Goal: Use online tool/utility

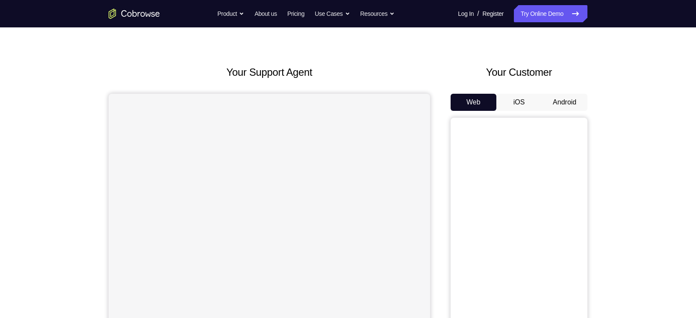
click at [557, 96] on button "Android" at bounding box center [565, 102] width 46 height 17
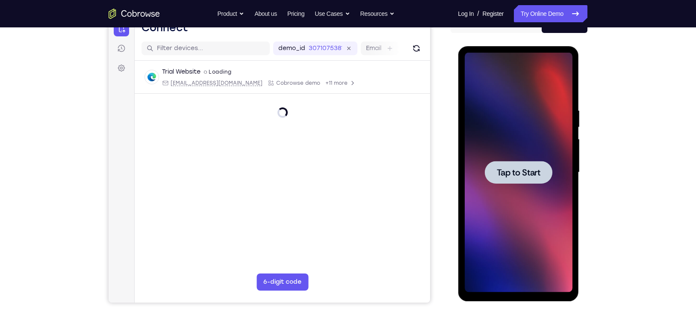
click at [536, 162] on div at bounding box center [519, 172] width 68 height 23
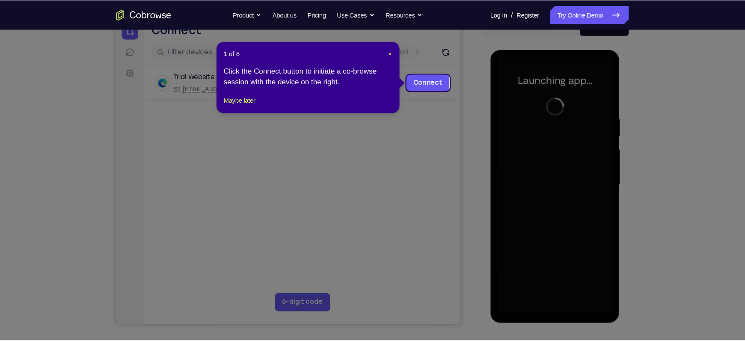
scroll to position [96, 0]
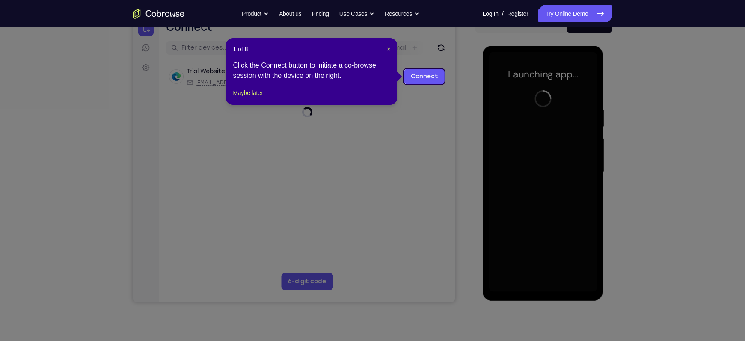
click at [592, 84] on icon at bounding box center [376, 170] width 753 height 341
click at [388, 50] on span "×" at bounding box center [388, 49] width 3 height 7
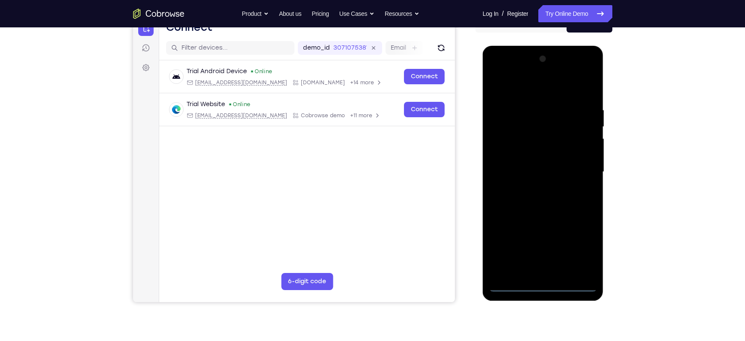
click at [544, 284] on div at bounding box center [543, 172] width 108 height 240
click at [575, 245] on div at bounding box center [543, 172] width 108 height 240
click at [500, 91] on div at bounding box center [543, 172] width 108 height 240
click at [575, 163] on div at bounding box center [543, 172] width 108 height 240
click at [532, 189] on div at bounding box center [543, 172] width 108 height 240
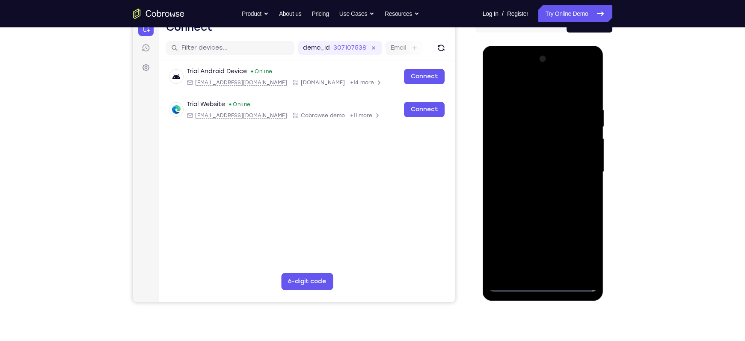
click at [540, 163] on div at bounding box center [543, 172] width 108 height 240
click at [531, 157] on div at bounding box center [543, 172] width 108 height 240
click at [520, 172] on div at bounding box center [543, 172] width 108 height 240
click at [522, 201] on div at bounding box center [543, 172] width 108 height 240
click at [530, 197] on div at bounding box center [543, 172] width 108 height 240
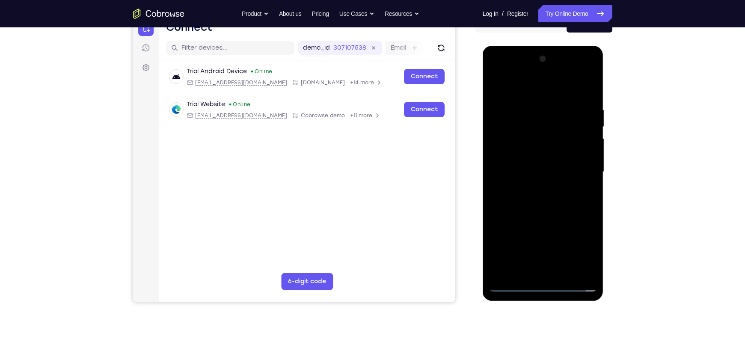
click at [541, 193] on div at bounding box center [543, 172] width 108 height 240
click at [547, 212] on div at bounding box center [543, 172] width 108 height 240
click at [528, 125] on div at bounding box center [543, 172] width 108 height 240
click at [519, 148] on div at bounding box center [543, 172] width 108 height 240
click at [517, 141] on div at bounding box center [543, 172] width 108 height 240
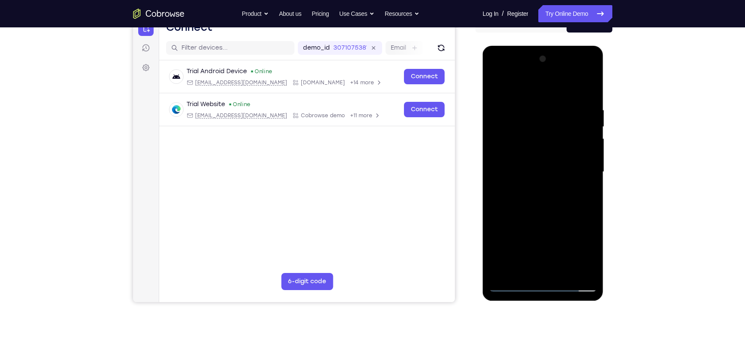
drag, startPoint x: 527, startPoint y: 93, endPoint x: 509, endPoint y: 56, distance: 41.1
click at [509, 56] on div at bounding box center [543, 172] width 108 height 240
click at [515, 152] on div at bounding box center [543, 172] width 108 height 240
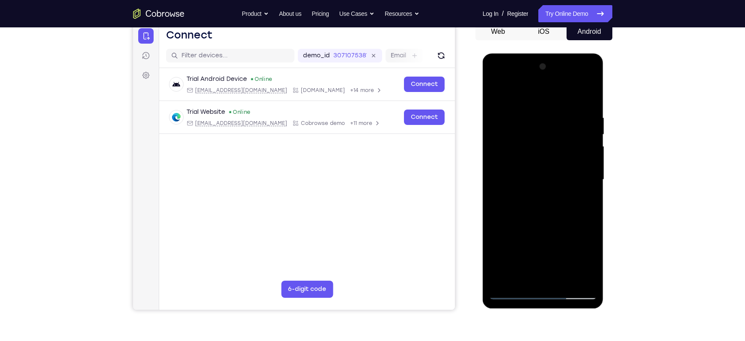
scroll to position [104, 0]
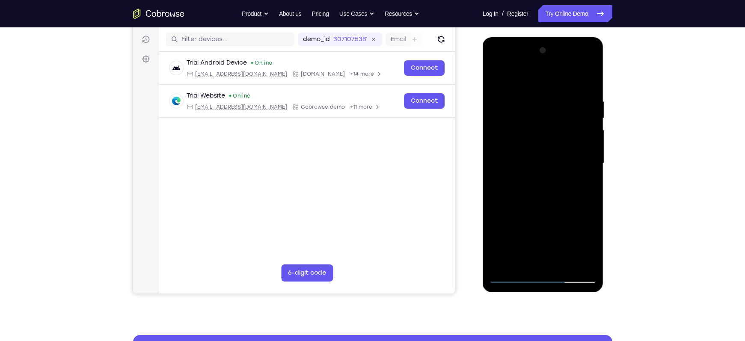
click at [589, 89] on div at bounding box center [543, 164] width 108 height 240
click at [589, 74] on div at bounding box center [543, 164] width 108 height 240
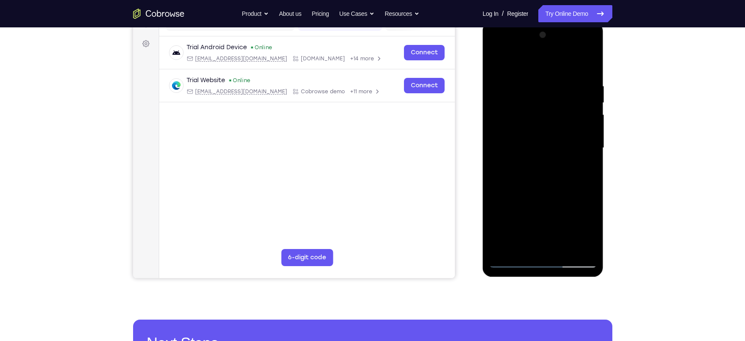
scroll to position [120, 0]
click at [499, 169] on div at bounding box center [543, 148] width 108 height 240
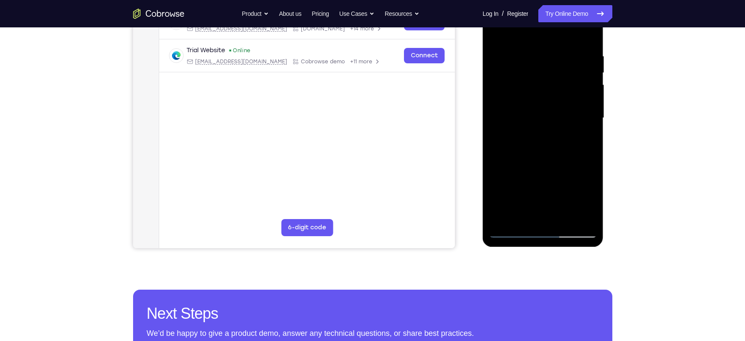
scroll to position [168, 0]
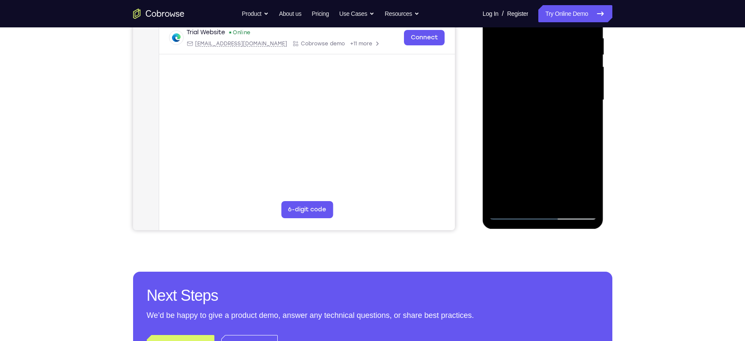
click at [503, 200] on div at bounding box center [543, 100] width 108 height 240
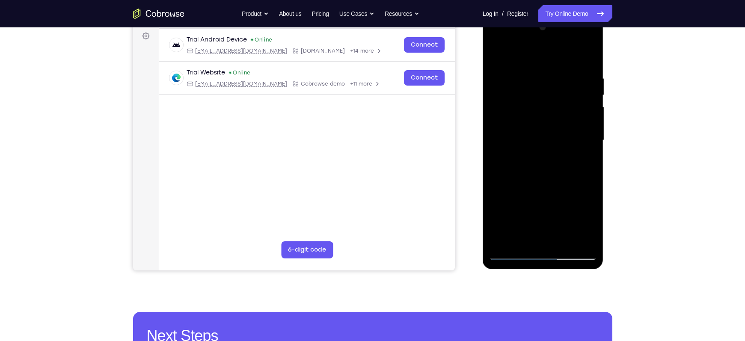
scroll to position [194, 0]
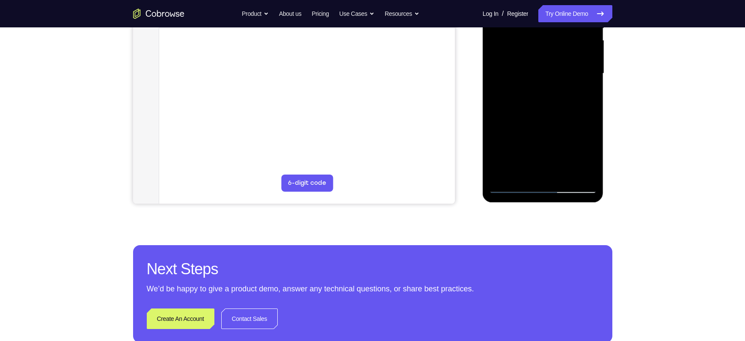
click at [526, 174] on div at bounding box center [543, 74] width 108 height 240
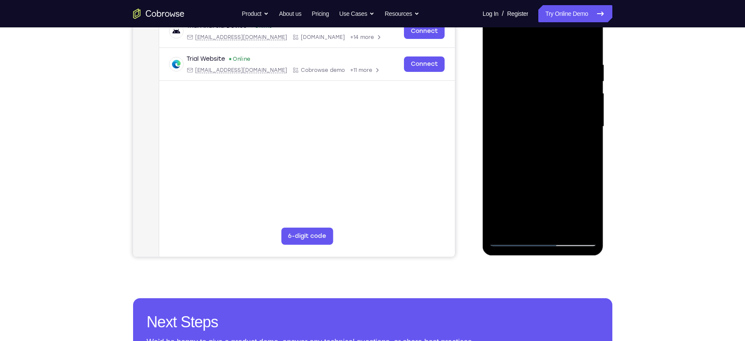
click at [520, 39] on div at bounding box center [543, 127] width 108 height 240
click at [524, 63] on div at bounding box center [543, 127] width 108 height 240
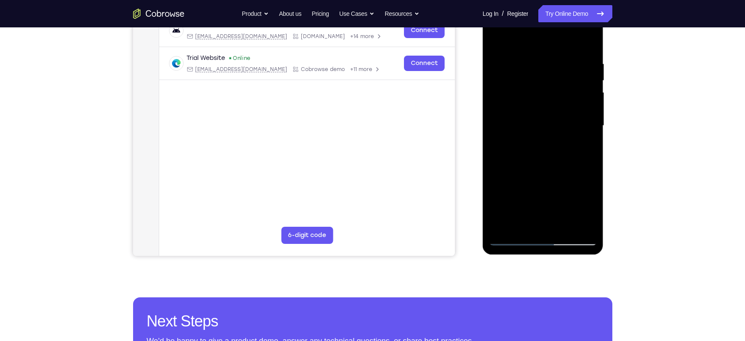
scroll to position [119, 0]
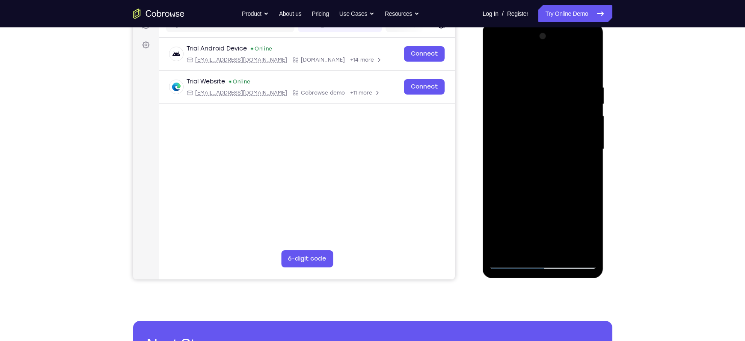
click at [497, 67] on div at bounding box center [543, 150] width 108 height 240
click at [519, 142] on div at bounding box center [543, 150] width 108 height 240
click at [545, 136] on div at bounding box center [543, 150] width 108 height 240
click at [532, 74] on div at bounding box center [543, 150] width 108 height 240
drag, startPoint x: 544, startPoint y: 124, endPoint x: 542, endPoint y: 93, distance: 31.7
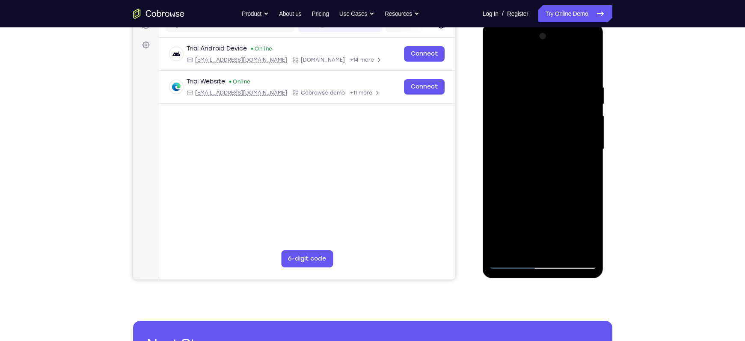
click at [542, 93] on div at bounding box center [543, 150] width 108 height 240
drag, startPoint x: 539, startPoint y: 126, endPoint x: 539, endPoint y: 95, distance: 30.8
click at [539, 95] on div at bounding box center [543, 150] width 108 height 240
drag, startPoint x: 540, startPoint y: 125, endPoint x: 539, endPoint y: 82, distance: 43.2
click at [539, 82] on div at bounding box center [543, 150] width 108 height 240
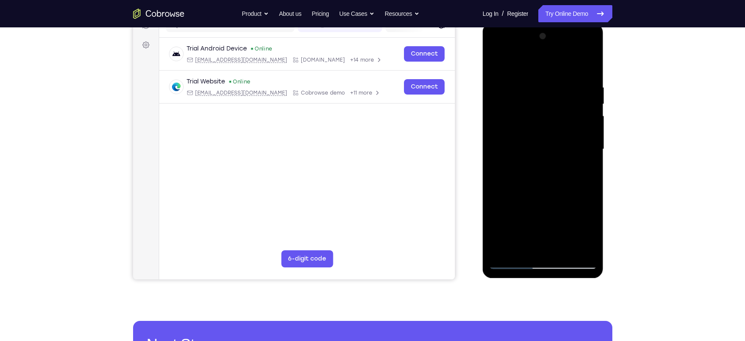
click at [498, 60] on div at bounding box center [543, 150] width 108 height 240
click at [499, 63] on div at bounding box center [543, 150] width 108 height 240
click at [575, 63] on div at bounding box center [543, 150] width 108 height 240
click at [524, 79] on div at bounding box center [543, 150] width 108 height 240
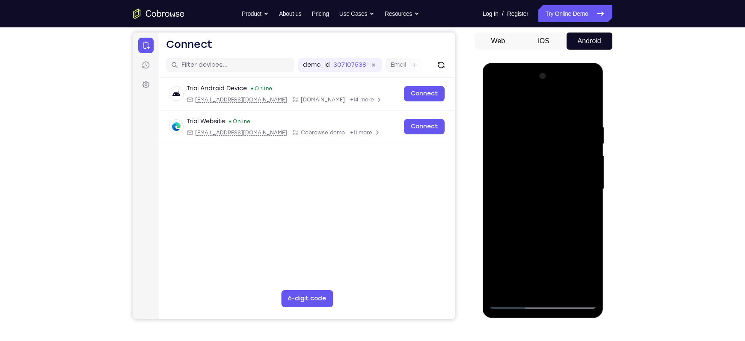
scroll to position [169, 0]
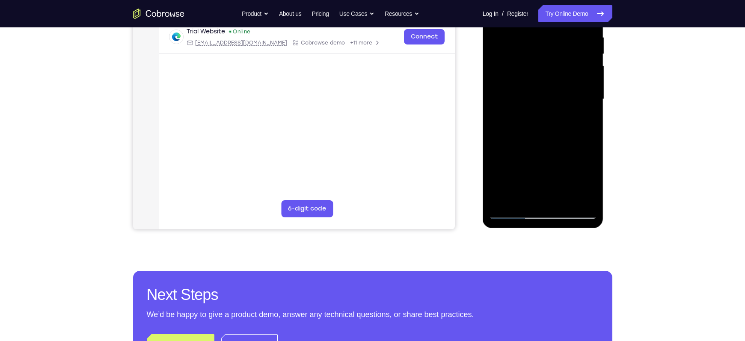
click at [524, 199] on div at bounding box center [543, 99] width 108 height 240
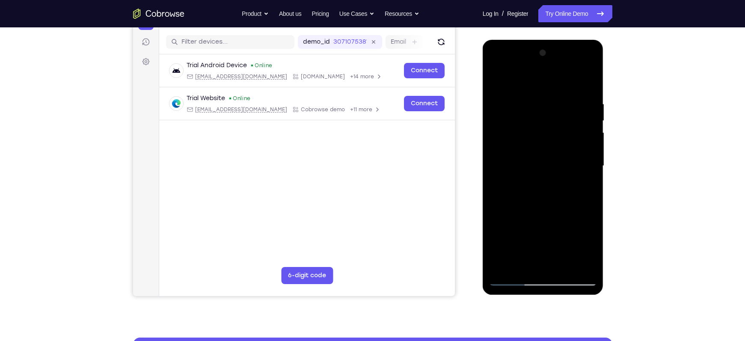
click at [536, 79] on div at bounding box center [543, 166] width 108 height 240
click at [575, 79] on div at bounding box center [543, 166] width 108 height 240
click at [529, 97] on div at bounding box center [543, 166] width 108 height 240
click at [557, 130] on div at bounding box center [543, 166] width 108 height 240
drag, startPoint x: 557, startPoint y: 130, endPoint x: 553, endPoint y: 188, distance: 57.9
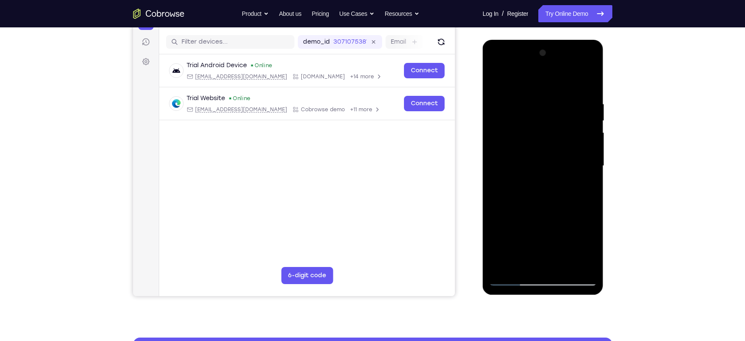
click at [553, 188] on div at bounding box center [543, 166] width 108 height 240
click at [525, 107] on div at bounding box center [543, 166] width 108 height 240
click at [543, 192] on div at bounding box center [543, 166] width 108 height 240
click at [531, 90] on div at bounding box center [543, 166] width 108 height 240
drag, startPoint x: 534, startPoint y: 142, endPoint x: 534, endPoint y: 127, distance: 14.1
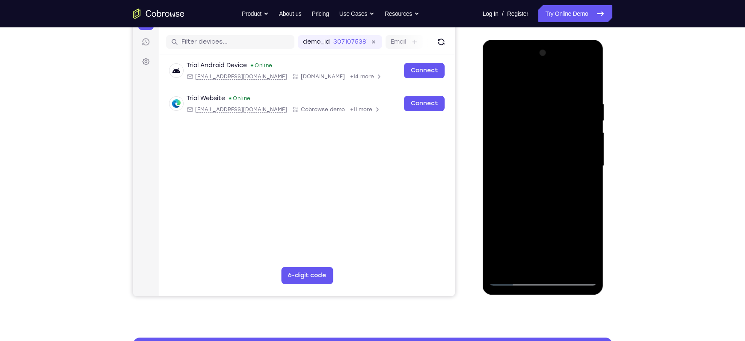
click at [534, 127] on div at bounding box center [543, 166] width 108 height 240
drag, startPoint x: 542, startPoint y: 148, endPoint x: 542, endPoint y: 109, distance: 39.8
click at [542, 109] on div at bounding box center [543, 166] width 108 height 240
drag, startPoint x: 545, startPoint y: 143, endPoint x: 545, endPoint y: 97, distance: 46.6
click at [545, 97] on div at bounding box center [543, 166] width 108 height 240
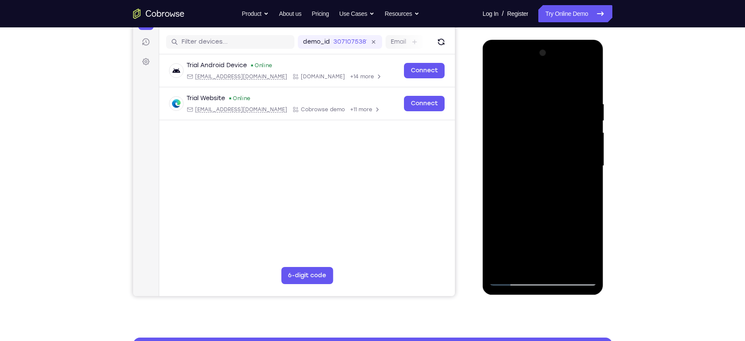
drag, startPoint x: 537, startPoint y: 161, endPoint x: 533, endPoint y: 73, distance: 87.8
click at [533, 73] on div at bounding box center [543, 166] width 108 height 240
click at [505, 178] on div at bounding box center [543, 166] width 108 height 240
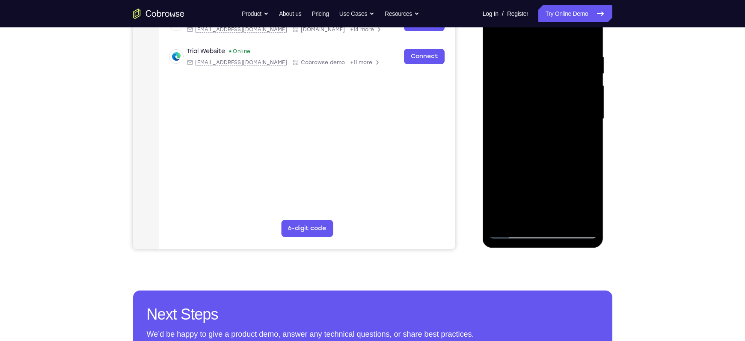
scroll to position [149, 0]
click at [522, 216] on div at bounding box center [543, 119] width 108 height 240
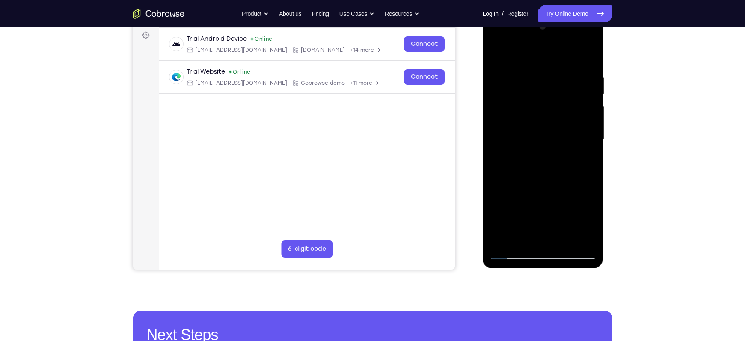
click at [588, 53] on div at bounding box center [543, 140] width 108 height 240
click at [591, 78] on div at bounding box center [543, 140] width 108 height 240
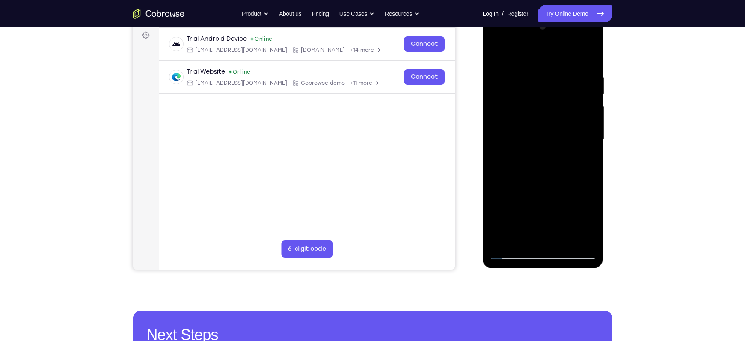
click at [591, 78] on div at bounding box center [543, 140] width 108 height 240
click at [538, 50] on div at bounding box center [543, 140] width 108 height 240
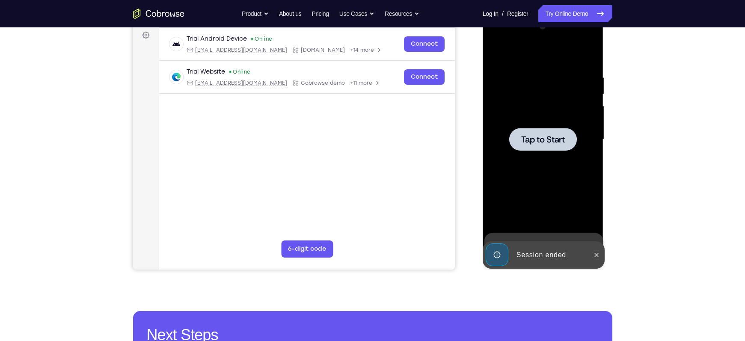
click at [537, 138] on span "Tap to Start" at bounding box center [543, 139] width 44 height 9
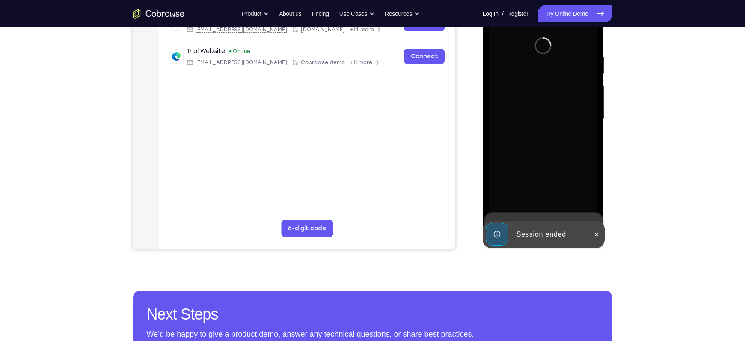
scroll to position [149, 0]
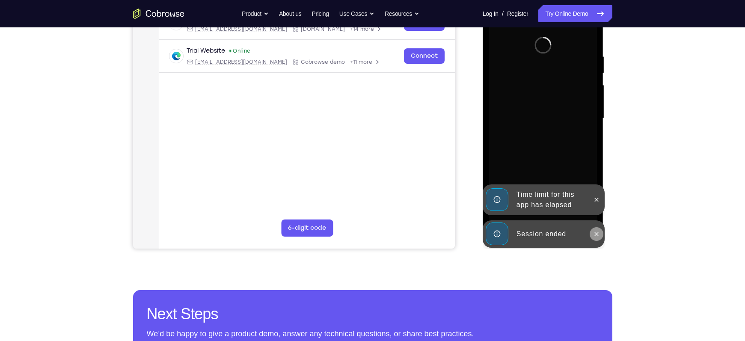
click at [595, 234] on icon at bounding box center [596, 234] width 7 height 7
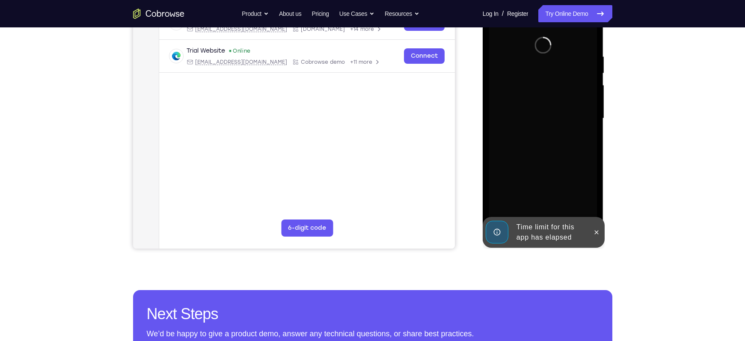
click at [599, 202] on div "Online web based iOS Simulators and Android Emulators. Run iPhone, iPad, Mobile…" at bounding box center [544, 120] width 122 height 257
click at [599, 233] on icon at bounding box center [596, 232] width 7 height 7
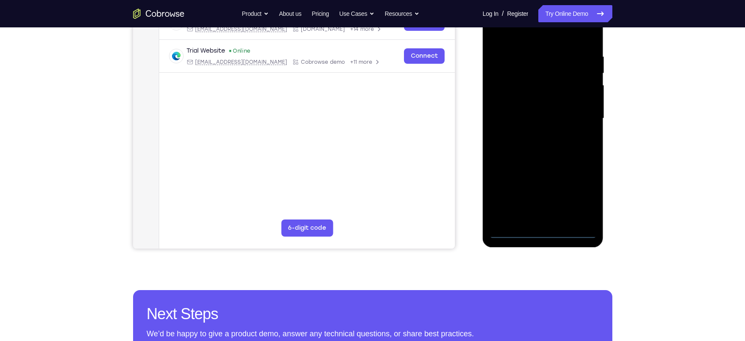
scroll to position [112, 0]
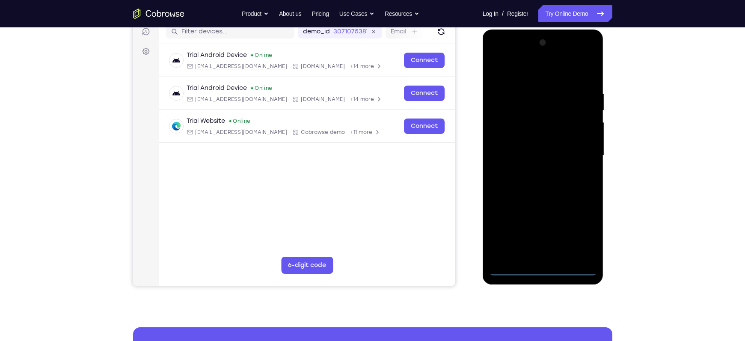
click at [541, 270] on div at bounding box center [543, 156] width 108 height 240
click at [575, 232] on div at bounding box center [543, 156] width 108 height 240
click at [516, 65] on div at bounding box center [543, 156] width 108 height 240
click at [581, 152] on div at bounding box center [543, 156] width 108 height 240
click at [534, 171] on div at bounding box center [543, 156] width 108 height 240
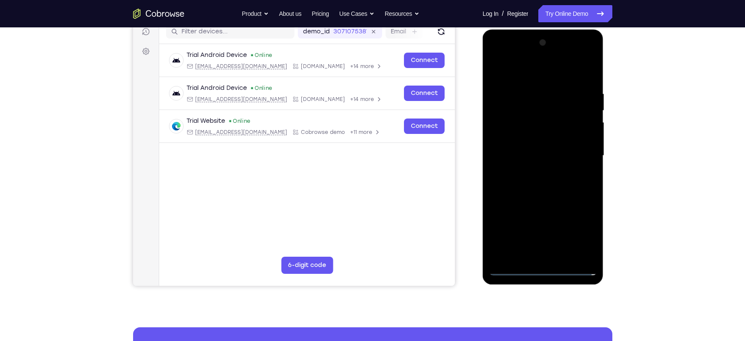
click at [527, 149] on div at bounding box center [543, 156] width 108 height 240
click at [522, 143] on div at bounding box center [543, 156] width 108 height 240
click at [587, 139] on div at bounding box center [543, 156] width 108 height 240
click at [557, 152] on div at bounding box center [543, 156] width 108 height 240
click at [528, 170] on div at bounding box center [543, 156] width 108 height 240
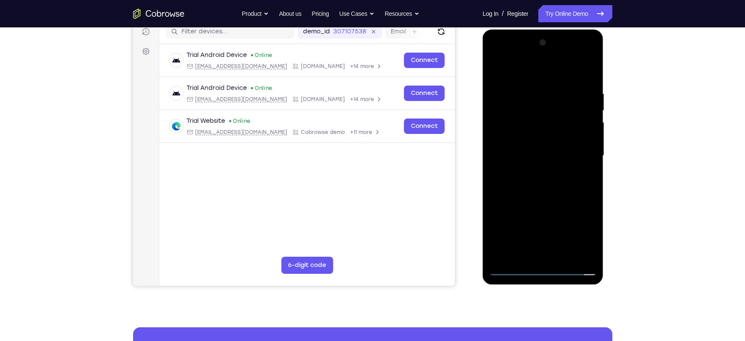
click at [529, 180] on div at bounding box center [543, 156] width 108 height 240
click at [526, 169] on div at bounding box center [543, 156] width 108 height 240
click at [519, 156] on div at bounding box center [543, 156] width 108 height 240
click at [532, 184] on div at bounding box center [543, 156] width 108 height 240
click at [542, 182] on div at bounding box center [543, 156] width 108 height 240
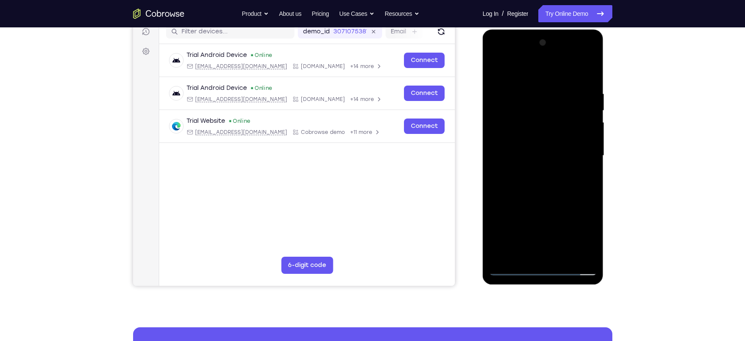
click at [546, 182] on div at bounding box center [543, 156] width 108 height 240
drag, startPoint x: 534, startPoint y: 72, endPoint x: 529, endPoint y: 32, distance: 41.0
click at [529, 32] on div at bounding box center [543, 157] width 121 height 255
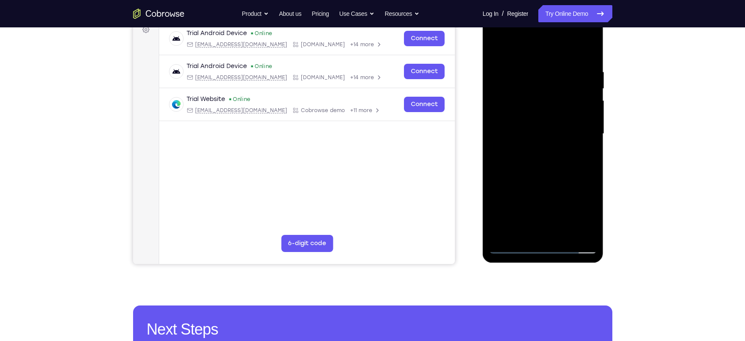
click at [546, 89] on div at bounding box center [543, 134] width 108 height 240
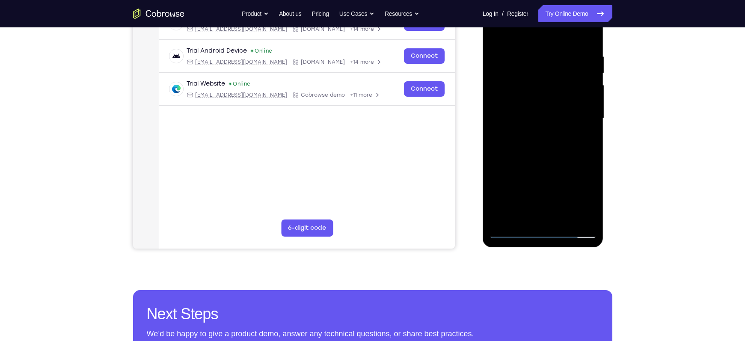
click at [514, 230] on div at bounding box center [543, 119] width 108 height 240
click at [545, 123] on div at bounding box center [543, 119] width 108 height 240
click at [543, 122] on div at bounding box center [543, 119] width 108 height 240
click at [500, 216] on div at bounding box center [543, 119] width 108 height 240
click at [521, 219] on div at bounding box center [543, 119] width 108 height 240
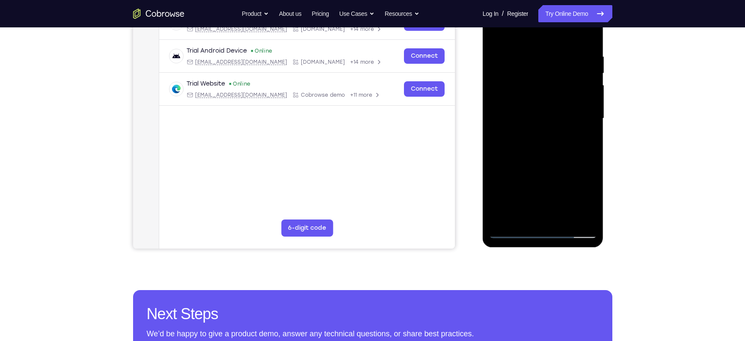
click at [587, 217] on div at bounding box center [543, 119] width 108 height 240
click at [536, 173] on div at bounding box center [543, 119] width 108 height 240
click at [543, 113] on div at bounding box center [543, 119] width 108 height 240
click at [543, 161] on div at bounding box center [543, 119] width 108 height 240
click at [509, 231] on div at bounding box center [543, 119] width 108 height 240
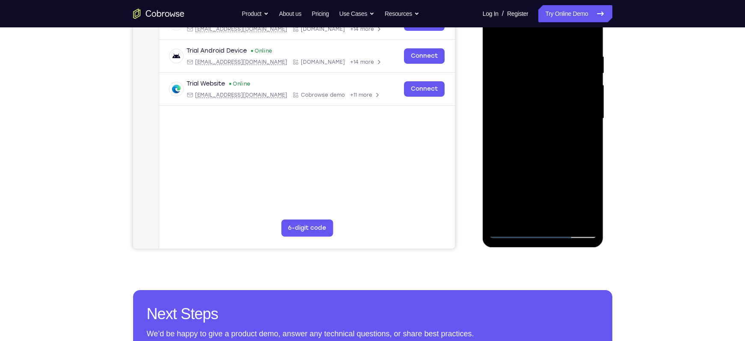
click at [551, 133] on div at bounding box center [543, 119] width 108 height 240
click at [530, 76] on div at bounding box center [543, 119] width 108 height 240
click at [514, 99] on div at bounding box center [543, 119] width 108 height 240
click at [527, 80] on div at bounding box center [543, 119] width 108 height 240
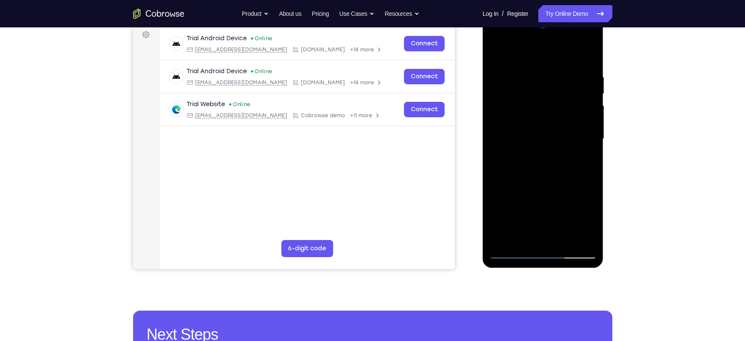
scroll to position [128, 0]
click at [511, 106] on div at bounding box center [543, 140] width 108 height 240
click at [522, 108] on div at bounding box center [543, 140] width 108 height 240
click at [507, 107] on div at bounding box center [543, 140] width 108 height 240
click at [526, 121] on div at bounding box center [543, 140] width 108 height 240
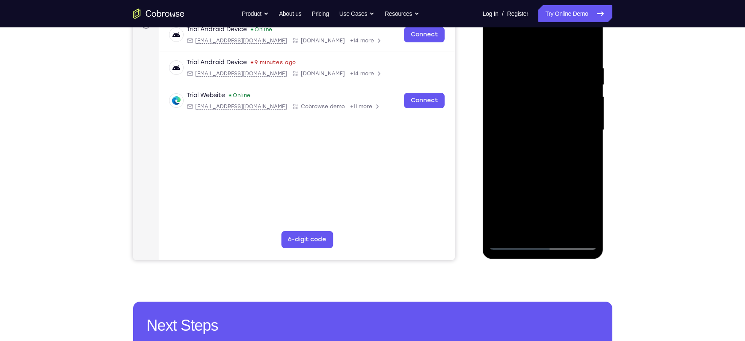
scroll to position [137, 0]
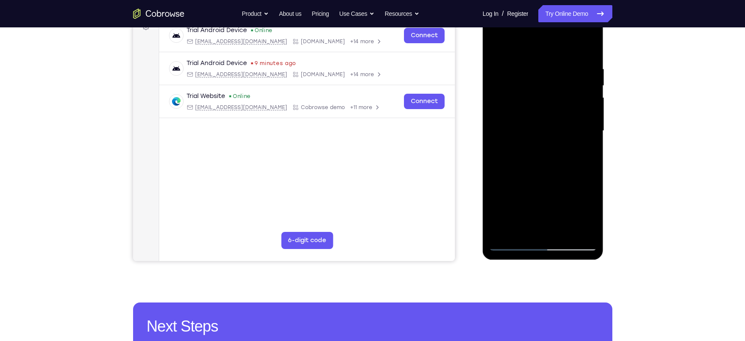
click at [531, 175] on div at bounding box center [543, 131] width 108 height 240
click at [547, 170] on div at bounding box center [543, 131] width 108 height 240
drag, startPoint x: 531, startPoint y: 191, endPoint x: 531, endPoint y: 164, distance: 27.0
click at [531, 164] on div at bounding box center [543, 131] width 108 height 240
click at [522, 231] on div at bounding box center [543, 131] width 108 height 240
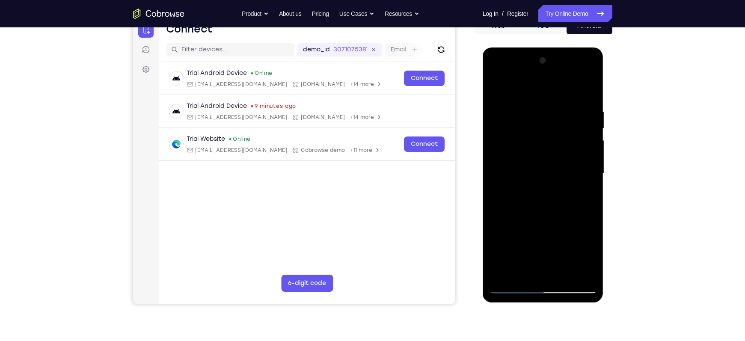
scroll to position [88, 0]
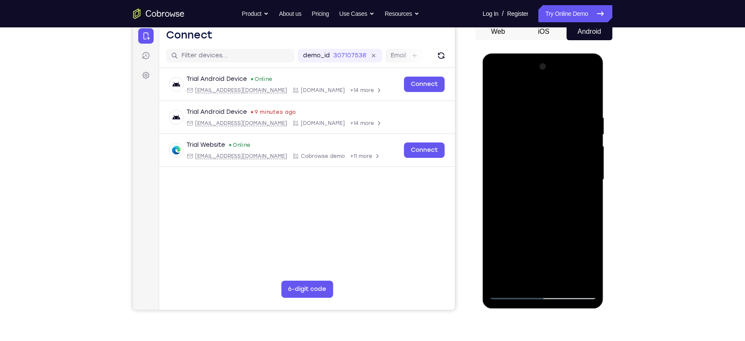
click at [529, 92] on div at bounding box center [543, 180] width 108 height 240
drag, startPoint x: 534, startPoint y: 113, endPoint x: 533, endPoint y: 163, distance: 50.5
click at [533, 163] on div at bounding box center [543, 180] width 108 height 240
click at [517, 105] on div at bounding box center [543, 180] width 108 height 240
click at [575, 208] on div at bounding box center [543, 180] width 108 height 240
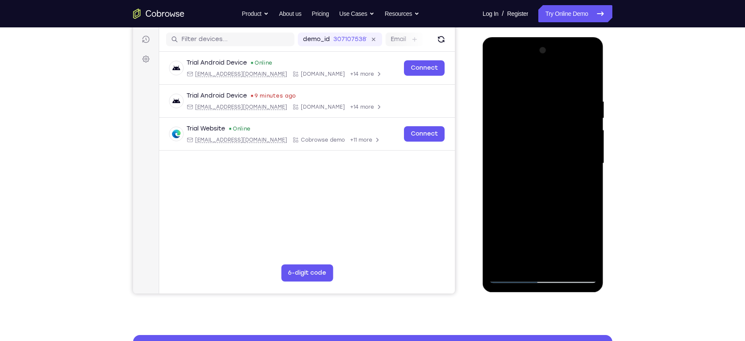
scroll to position [112, 0]
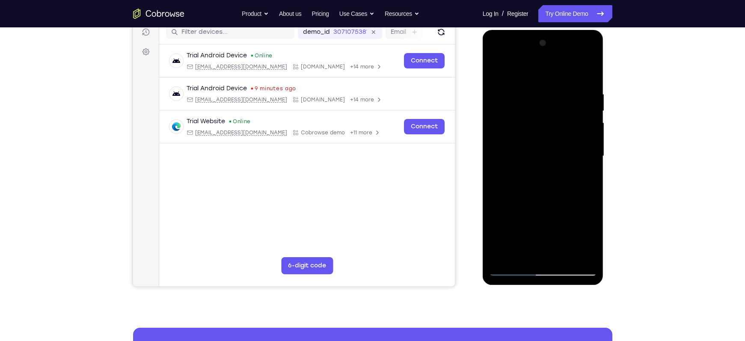
click at [530, 83] on div at bounding box center [543, 156] width 108 height 240
click at [500, 94] on div at bounding box center [543, 156] width 108 height 240
click at [499, 68] on div at bounding box center [543, 156] width 108 height 240
click at [516, 85] on div at bounding box center [543, 156] width 108 height 240
drag, startPoint x: 544, startPoint y: 136, endPoint x: 542, endPoint y: 121, distance: 14.7
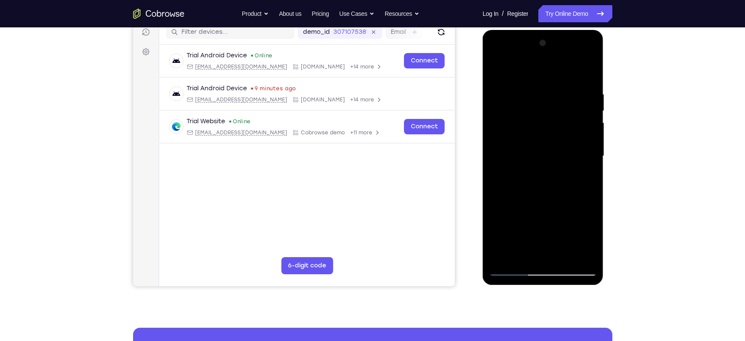
click at [542, 121] on div at bounding box center [543, 156] width 108 height 240
drag, startPoint x: 543, startPoint y: 137, endPoint x: 539, endPoint y: 101, distance: 36.1
click at [539, 101] on div at bounding box center [543, 156] width 108 height 240
drag, startPoint x: 538, startPoint y: 139, endPoint x: 534, endPoint y: 86, distance: 53.2
click at [534, 86] on div at bounding box center [543, 156] width 108 height 240
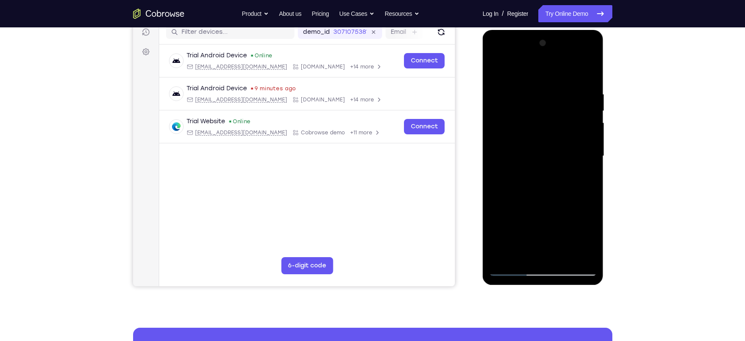
drag, startPoint x: 540, startPoint y: 152, endPoint x: 538, endPoint y: 111, distance: 40.7
click at [538, 111] on div at bounding box center [543, 156] width 108 height 240
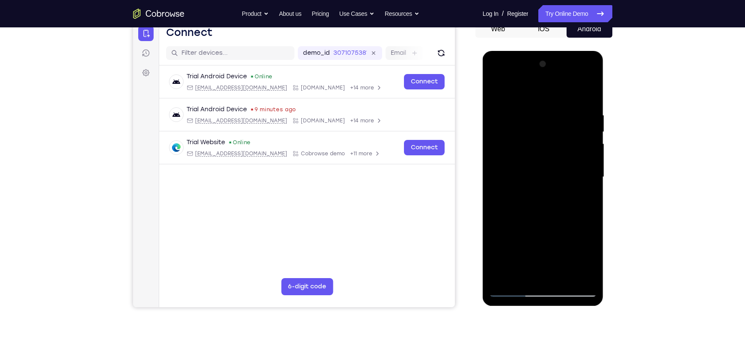
scroll to position [90, 0]
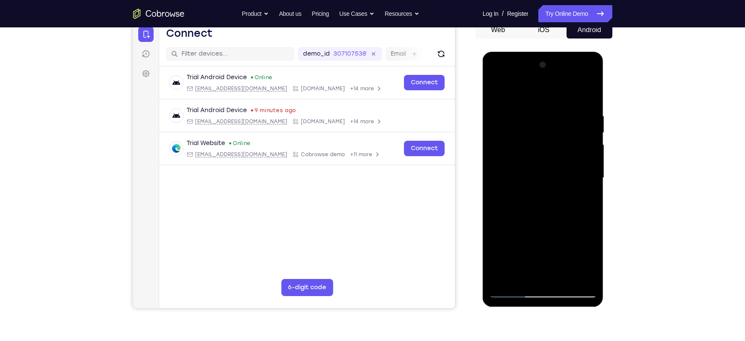
click at [496, 91] on div at bounding box center [543, 178] width 108 height 240
drag, startPoint x: 530, startPoint y: 136, endPoint x: 528, endPoint y: 197, distance: 61.2
click at [528, 197] on div at bounding box center [543, 178] width 108 height 240
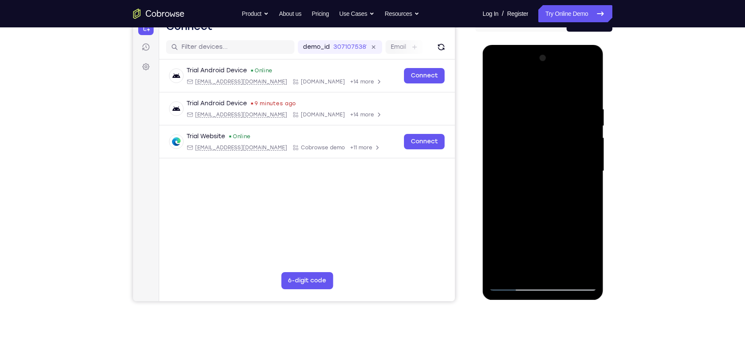
drag, startPoint x: 548, startPoint y: 207, endPoint x: 545, endPoint y: 133, distance: 74.1
click at [545, 133] on div at bounding box center [543, 171] width 108 height 240
drag, startPoint x: 551, startPoint y: 160, endPoint x: 560, endPoint y: 227, distance: 67.8
click at [560, 227] on div at bounding box center [543, 171] width 108 height 240
click at [577, 207] on div at bounding box center [543, 171] width 108 height 240
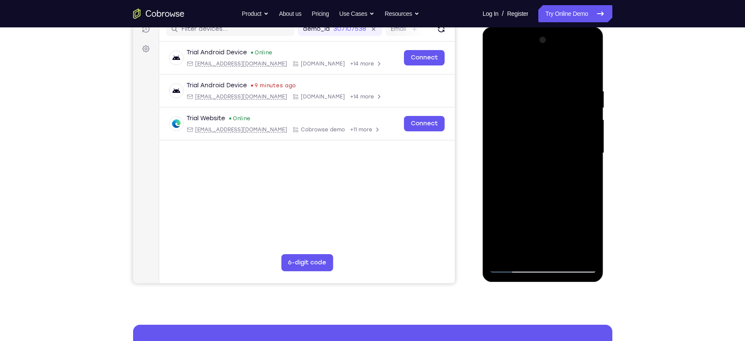
scroll to position [115, 0]
drag, startPoint x: 542, startPoint y: 173, endPoint x: 542, endPoint y: 121, distance: 52.6
click at [542, 121] on div at bounding box center [543, 153] width 108 height 240
drag, startPoint x: 549, startPoint y: 184, endPoint x: 554, endPoint y: 107, distance: 77.2
click at [554, 107] on div at bounding box center [543, 153] width 108 height 240
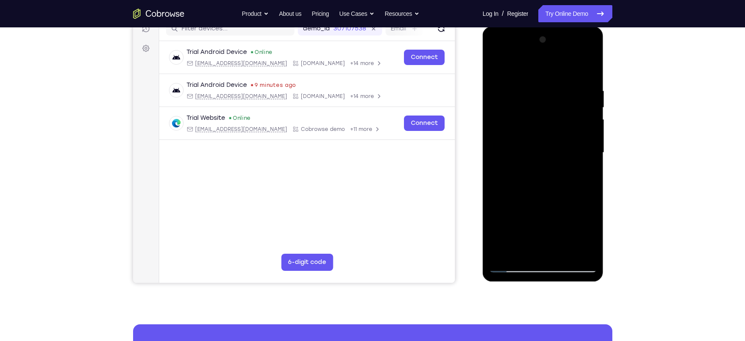
drag, startPoint x: 552, startPoint y: 210, endPoint x: 554, endPoint y: 111, distance: 99.7
click at [554, 111] on div at bounding box center [543, 153] width 108 height 240
drag, startPoint x: 536, startPoint y: 223, endPoint x: 542, endPoint y: 136, distance: 87.5
click at [542, 136] on div at bounding box center [543, 153] width 108 height 240
drag, startPoint x: 537, startPoint y: 196, endPoint x: 537, endPoint y: 94, distance: 101.4
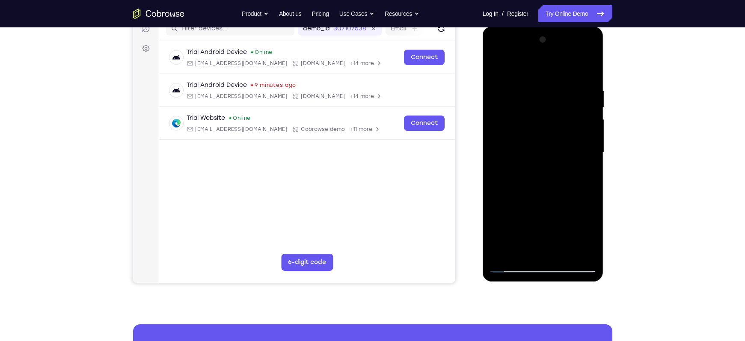
click at [537, 94] on div at bounding box center [543, 153] width 108 height 240
drag, startPoint x: 551, startPoint y: 213, endPoint x: 546, endPoint y: 128, distance: 85.3
click at [546, 128] on div at bounding box center [543, 153] width 108 height 240
drag, startPoint x: 553, startPoint y: 219, endPoint x: 544, endPoint y: 116, distance: 103.5
click at [544, 116] on div at bounding box center [543, 153] width 108 height 240
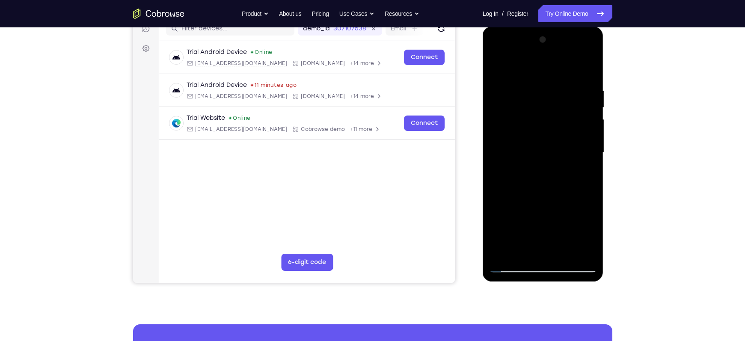
drag, startPoint x: 542, startPoint y: 224, endPoint x: 533, endPoint y: 128, distance: 96.2
click at [533, 128] on div at bounding box center [543, 153] width 108 height 240
drag, startPoint x: 542, startPoint y: 220, endPoint x: 544, endPoint y: 94, distance: 126.7
click at [544, 94] on div at bounding box center [543, 153] width 108 height 240
drag, startPoint x: 534, startPoint y: 179, endPoint x: 533, endPoint y: 54, distance: 125.4
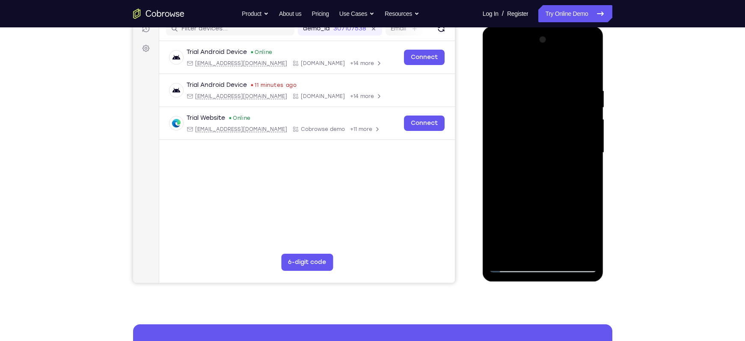
click at [533, 54] on div at bounding box center [543, 153] width 108 height 240
drag, startPoint x: 514, startPoint y: 191, endPoint x: 512, endPoint y: 112, distance: 78.7
click at [512, 112] on div at bounding box center [543, 153] width 108 height 240
drag, startPoint x: 553, startPoint y: 197, endPoint x: 545, endPoint y: 143, distance: 54.9
click at [545, 143] on div at bounding box center [543, 153] width 108 height 240
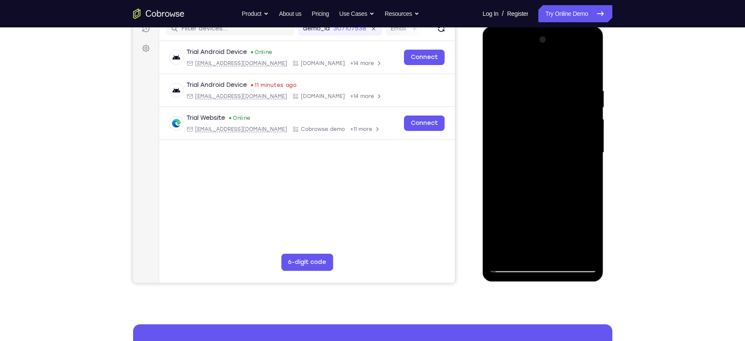
drag, startPoint x: 549, startPoint y: 229, endPoint x: 546, endPoint y: 151, distance: 78.3
click at [546, 151] on div at bounding box center [543, 153] width 108 height 240
drag, startPoint x: 543, startPoint y: 211, endPoint x: 542, endPoint y: 115, distance: 95.8
click at [542, 115] on div at bounding box center [543, 153] width 108 height 240
drag, startPoint x: 545, startPoint y: 194, endPoint x: 542, endPoint y: 136, distance: 58.7
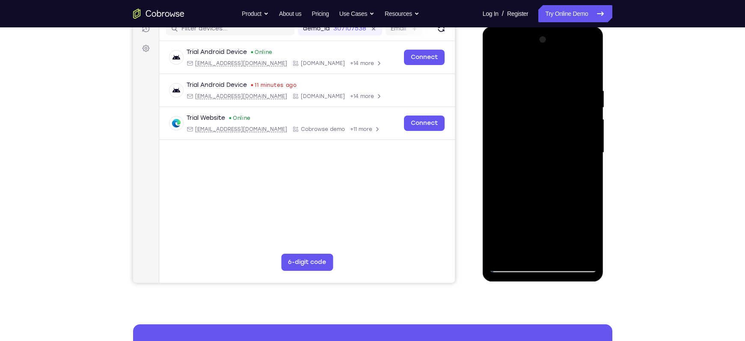
click at [542, 136] on div at bounding box center [543, 153] width 108 height 240
drag, startPoint x: 545, startPoint y: 199, endPoint x: 545, endPoint y: 145, distance: 54.3
click at [545, 145] on div at bounding box center [543, 153] width 108 height 240
drag, startPoint x: 547, startPoint y: 205, endPoint x: 540, endPoint y: 146, distance: 59.5
click at [540, 146] on div at bounding box center [543, 153] width 108 height 240
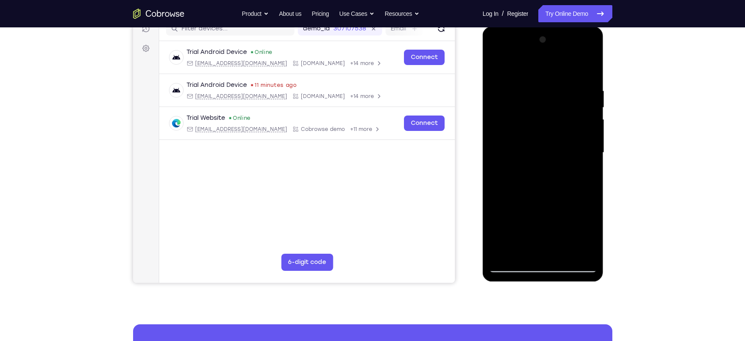
drag, startPoint x: 545, startPoint y: 204, endPoint x: 545, endPoint y: 153, distance: 51.8
click at [545, 153] on div at bounding box center [543, 153] width 108 height 240
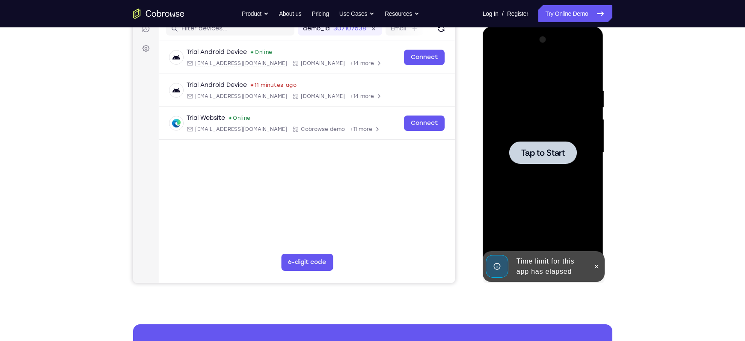
drag, startPoint x: 545, startPoint y: 215, endPoint x: 542, endPoint y: 157, distance: 57.8
click at [542, 157] on div "Tap to Start" at bounding box center [543, 153] width 108 height 240
